Goal: Task Accomplishment & Management: Manage account settings

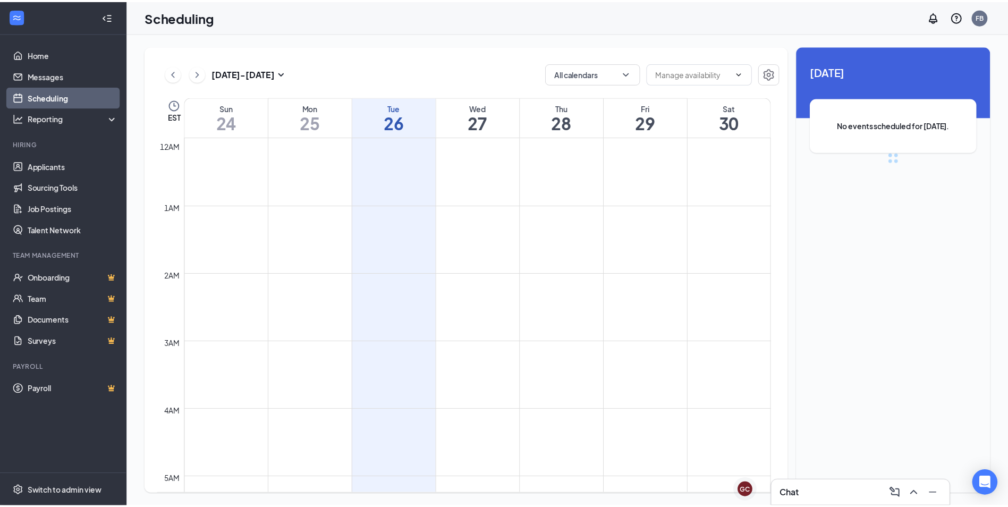
scroll to position [522, 0]
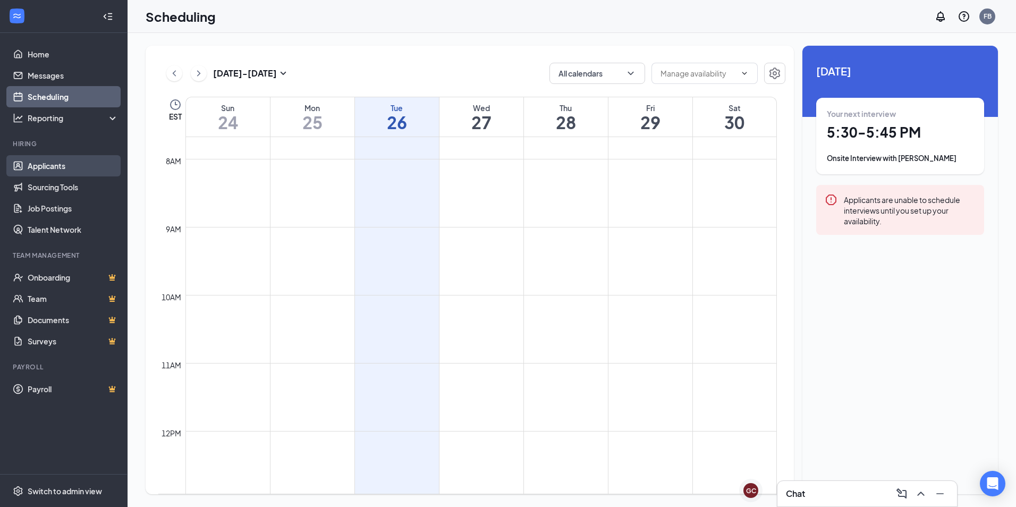
click at [76, 167] on link "Applicants" at bounding box center [73, 165] width 91 height 21
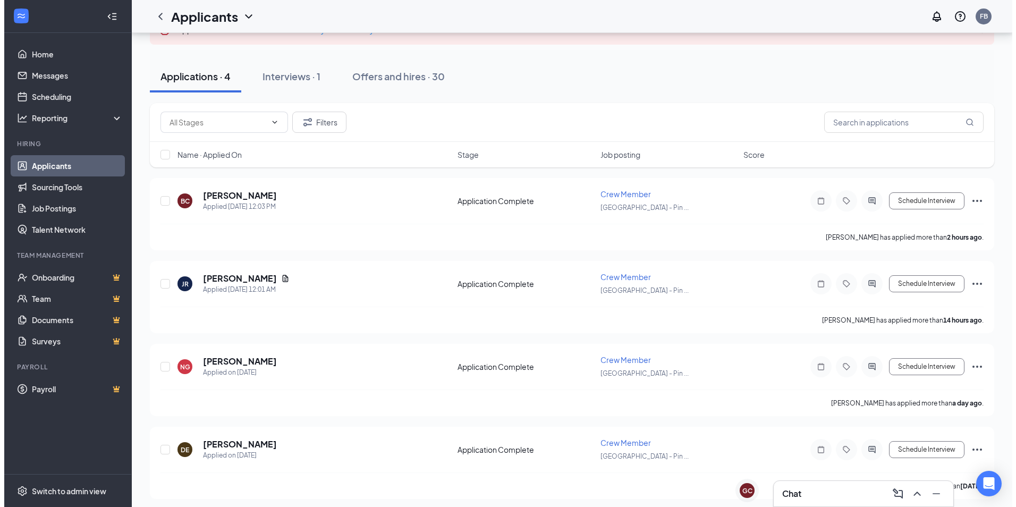
scroll to position [83, 0]
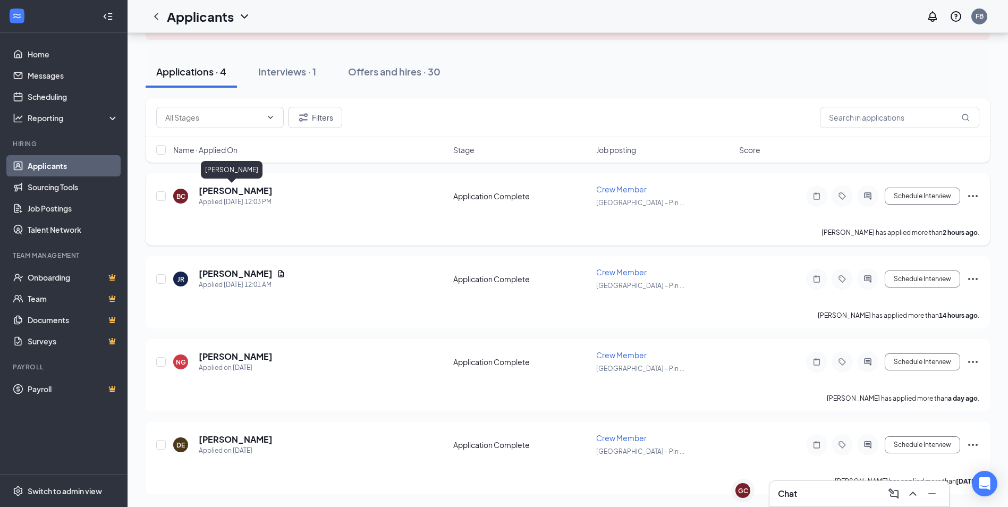
click at [231, 191] on h5 "[PERSON_NAME]" at bounding box center [236, 191] width 74 height 12
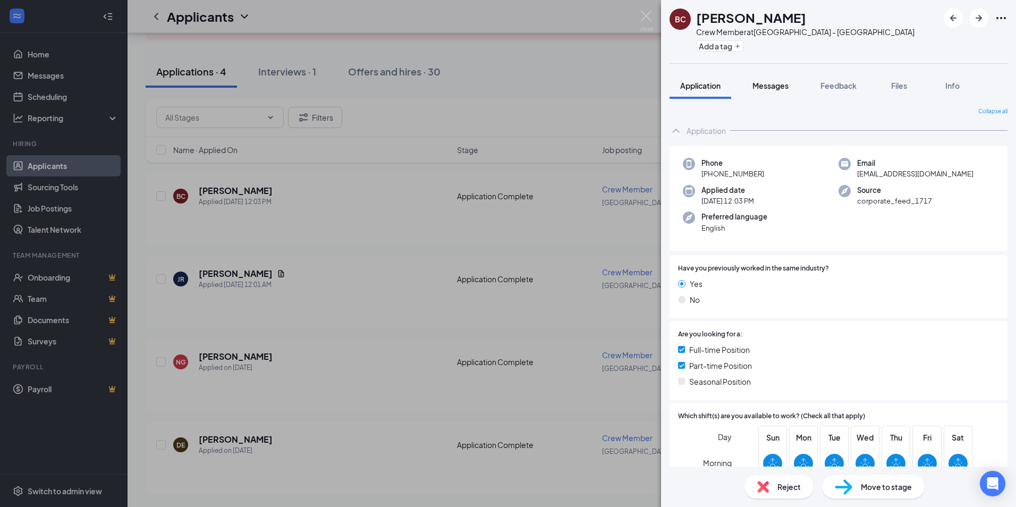
click at [781, 87] on span "Messages" at bounding box center [770, 86] width 36 height 10
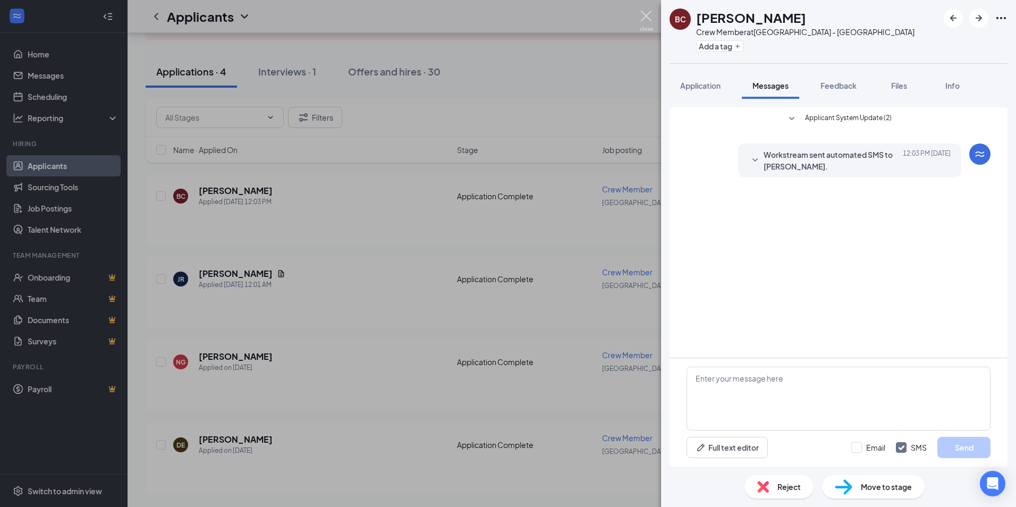
click at [649, 17] on img at bounding box center [646, 21] width 13 height 21
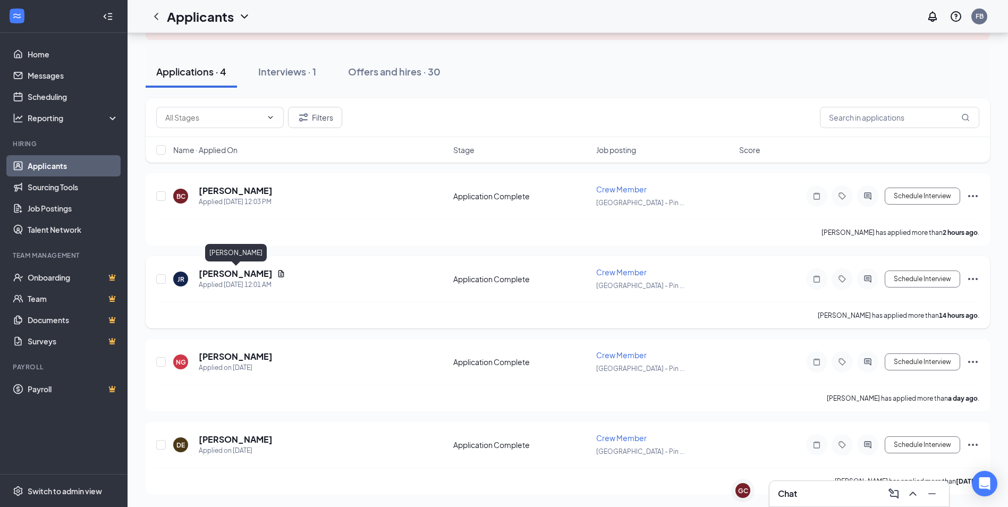
click at [244, 276] on h5 "[PERSON_NAME]" at bounding box center [236, 274] width 74 height 12
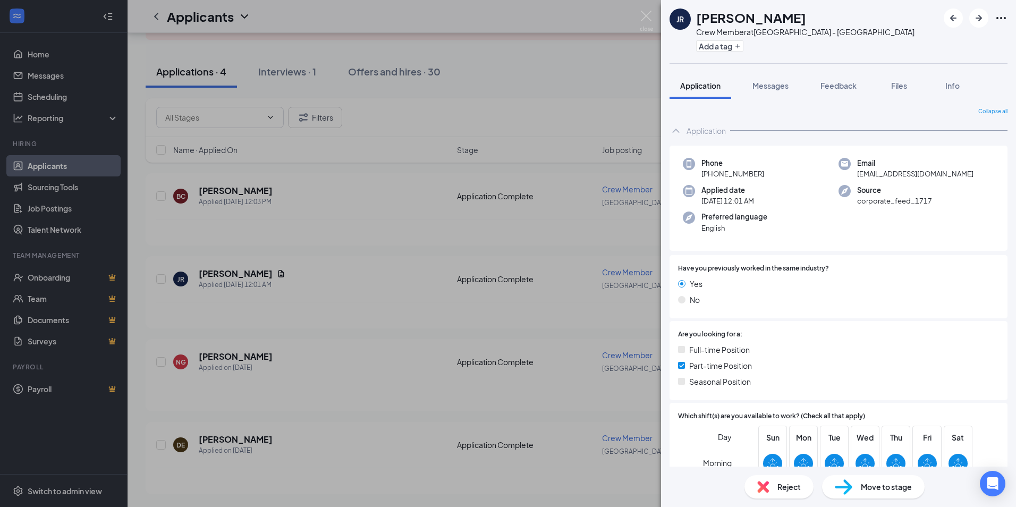
click at [646, 30] on img at bounding box center [646, 21] width 13 height 21
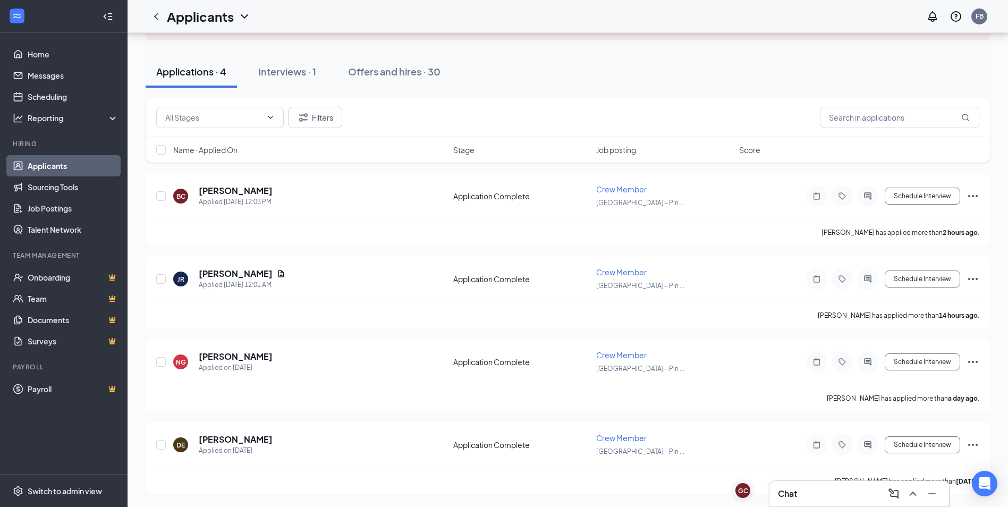
click at [807, 493] on div "Chat" at bounding box center [859, 493] width 163 height 17
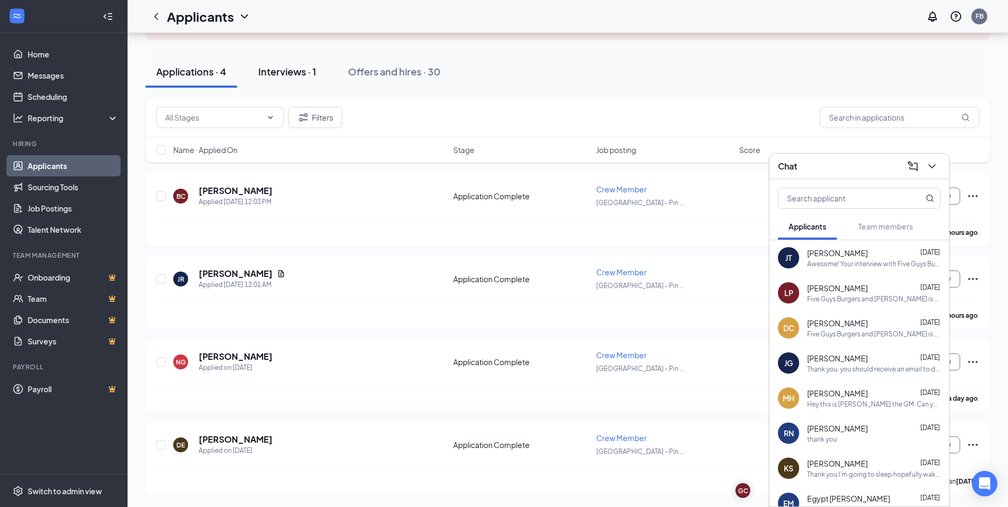
click at [285, 73] on div "Interviews · 1" at bounding box center [287, 71] width 58 height 13
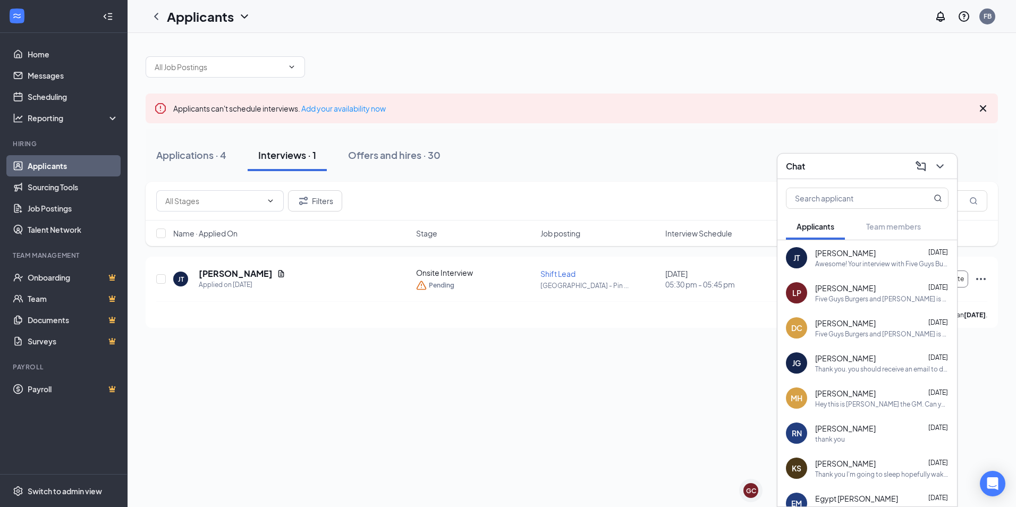
click at [847, 168] on div "Chat" at bounding box center [867, 166] width 163 height 16
